Goal: Navigation & Orientation: Find specific page/section

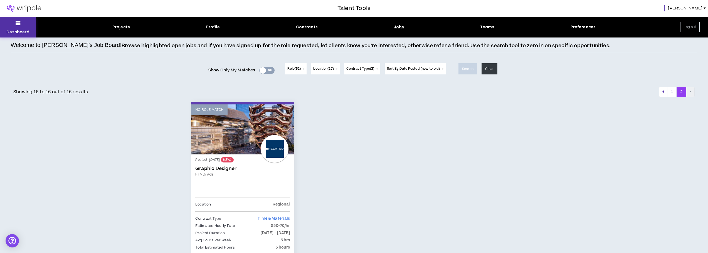
click at [16, 25] on icon at bounding box center [18, 23] width 5 height 8
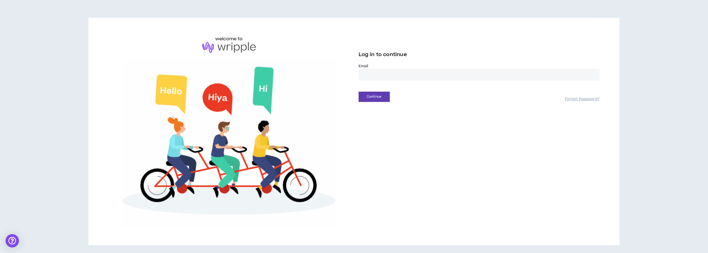
click at [391, 74] on input "email" at bounding box center [478, 75] width 241 height 12
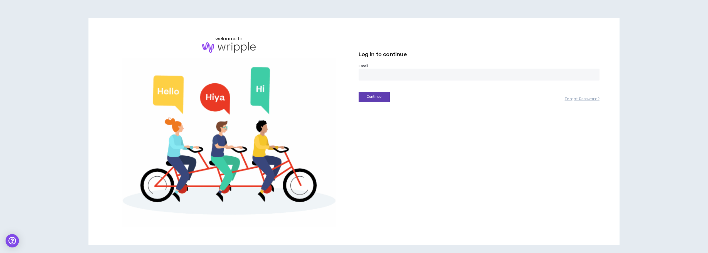
type input "**********"
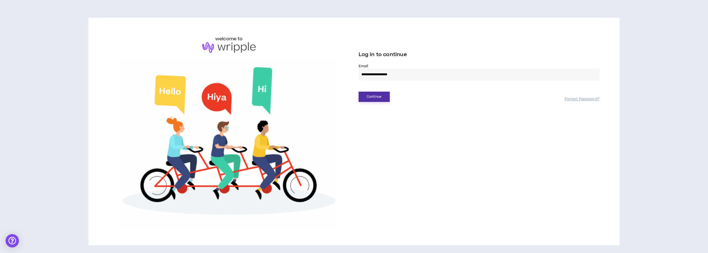
click at [384, 96] on button "Continue" at bounding box center [373, 97] width 31 height 10
click at [376, 118] on button "Login" at bounding box center [373, 122] width 31 height 10
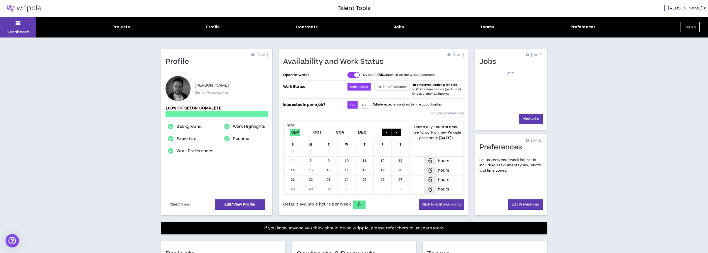
click at [401, 27] on div "Jobs" at bounding box center [399, 27] width 10 height 6
